Goal: Use online tool/utility: Utilize a website feature to perform a specific function

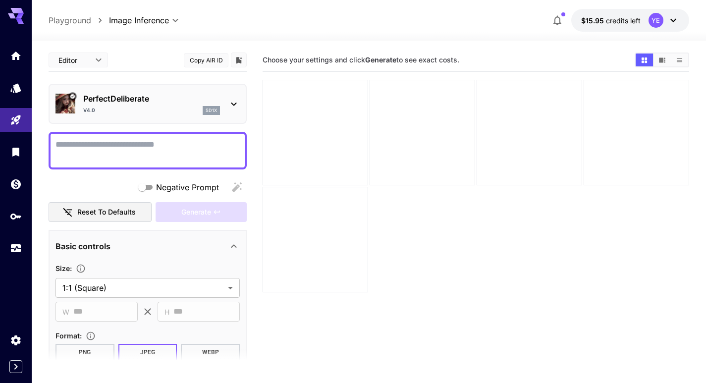
click at [230, 106] on icon at bounding box center [234, 104] width 12 height 12
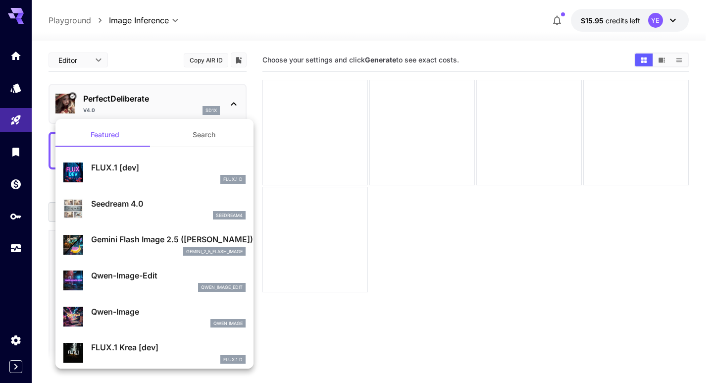
click at [149, 96] on div at bounding box center [356, 191] width 713 height 383
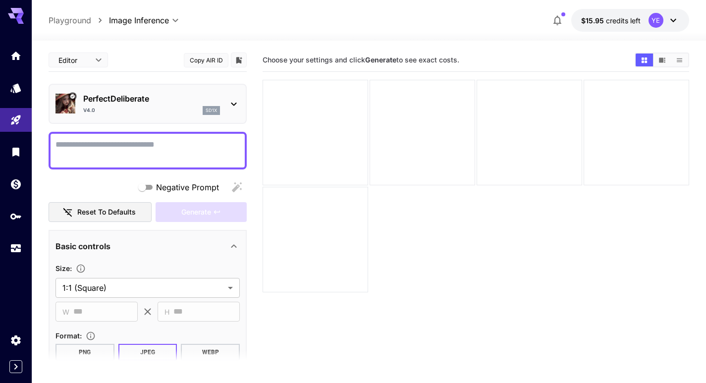
click at [149, 96] on div "Featured Search FLUX.1 [dev] FLUX.1 D Seedream 4.0 seedream4 Gemini Flash Image…" at bounding box center [99, 148] width 198 height 297
click at [544, 258] on div at bounding box center [475, 186] width 426 height 212
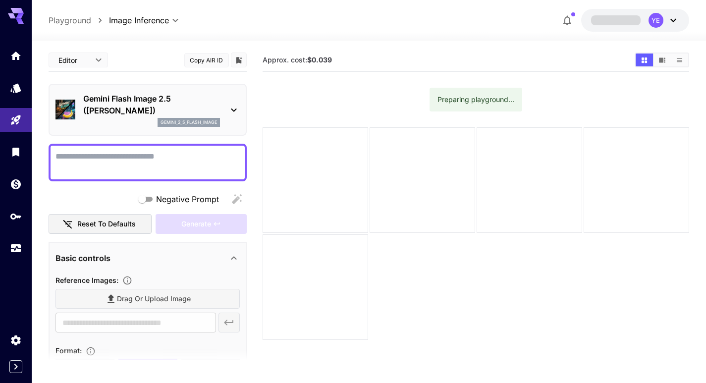
click at [657, 25] on div "YE" at bounding box center [655, 20] width 15 height 15
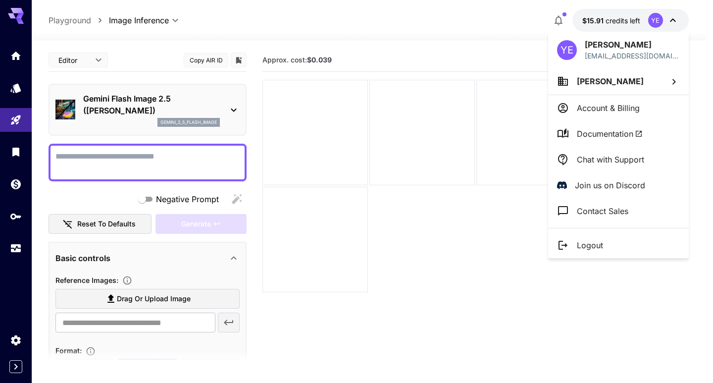
click at [474, 243] on div at bounding box center [356, 191] width 713 height 383
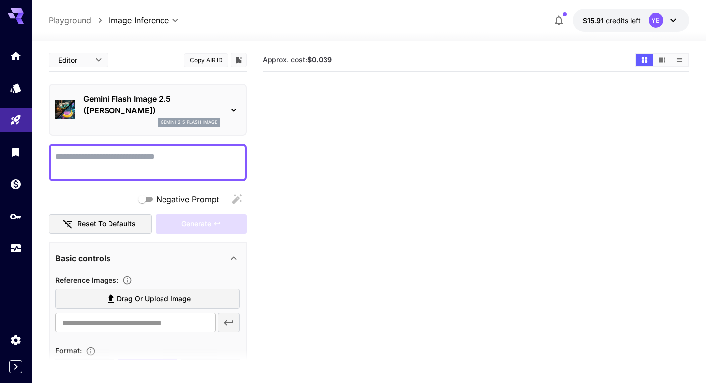
click at [659, 62] on icon "Show media in video view" at bounding box center [661, 59] width 7 height 7
click at [674, 62] on button "Show media in list view" at bounding box center [678, 59] width 17 height 13
click at [647, 65] on button "Show media in grid view" at bounding box center [643, 59] width 17 height 13
